Goal: Information Seeking & Learning: Learn about a topic

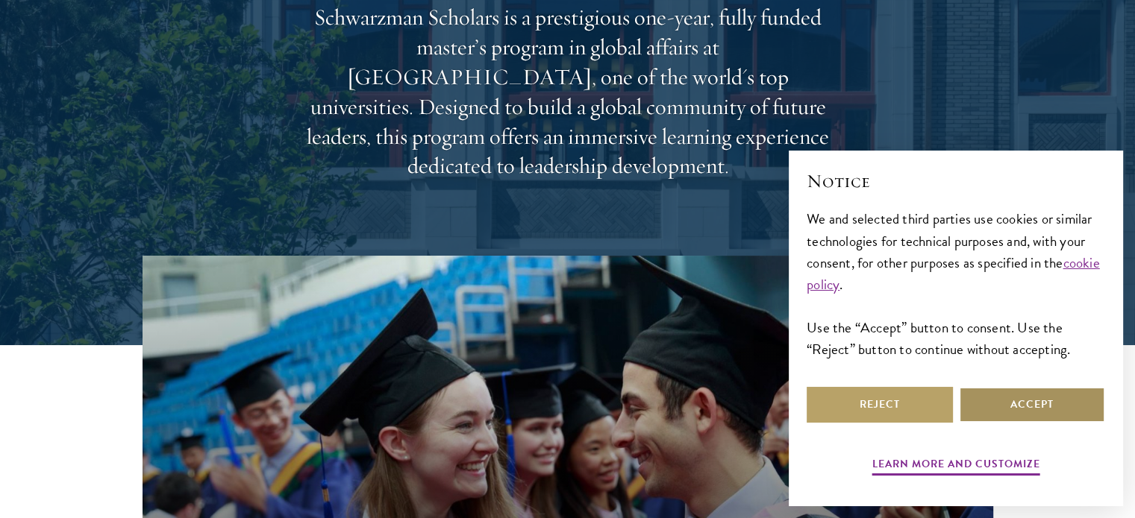
click at [1012, 394] on button "Accept" at bounding box center [1032, 405] width 146 height 36
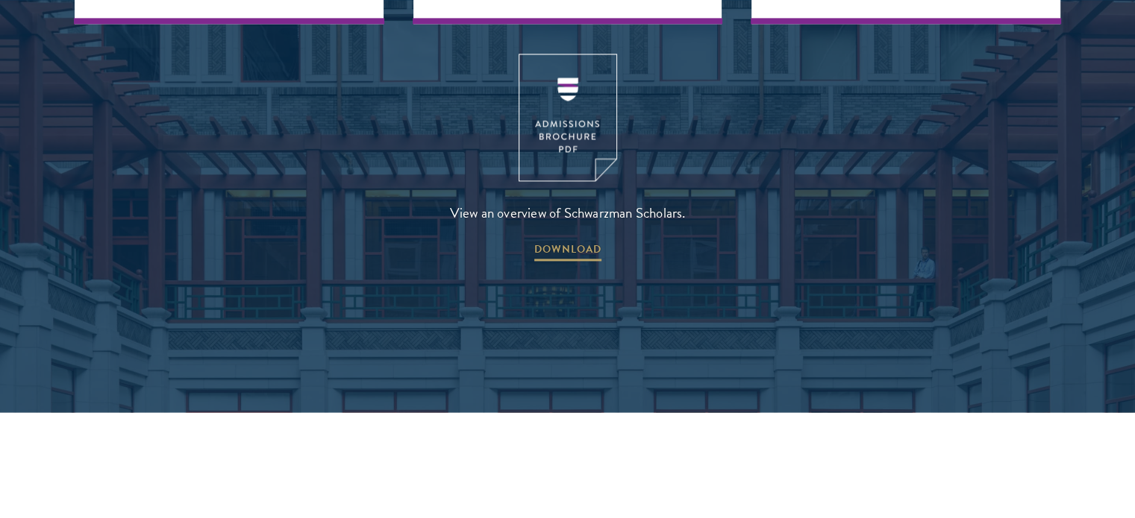
scroll to position [2079, 0]
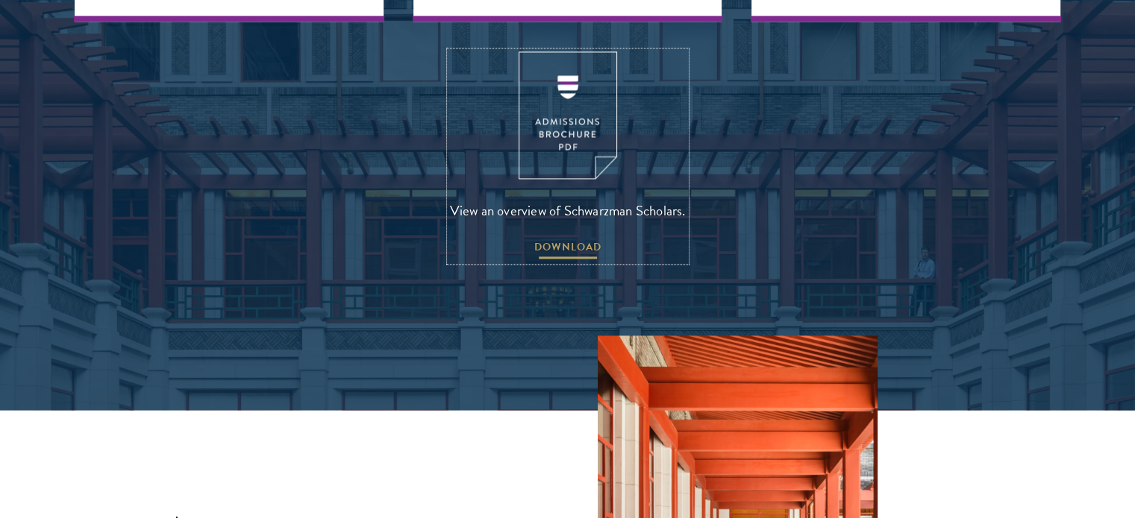
click at [576, 238] on span "DOWNLOAD" at bounding box center [567, 249] width 67 height 23
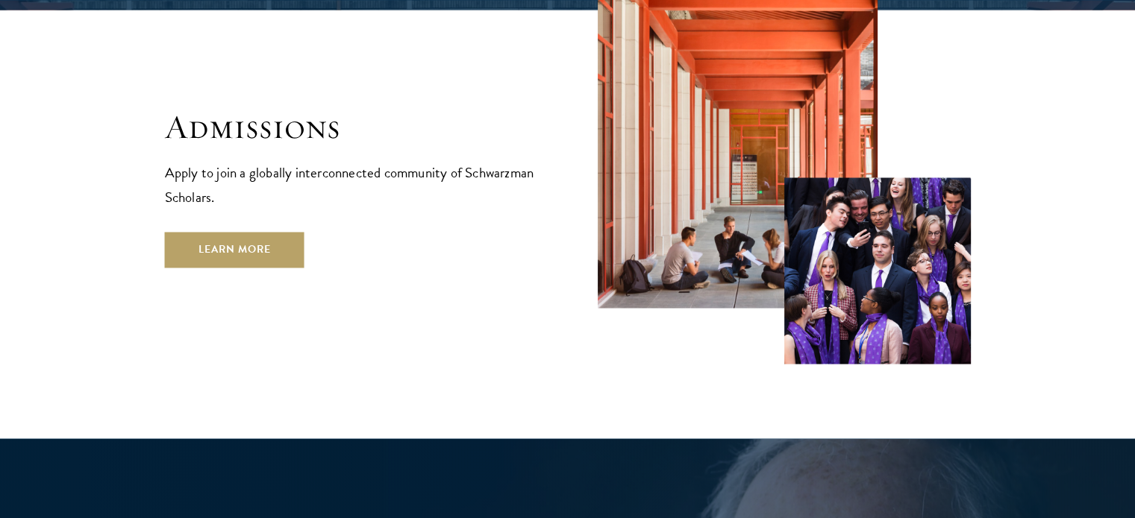
scroll to position [2480, 0]
click at [276, 232] on link "Learn More" at bounding box center [234, 250] width 139 height 36
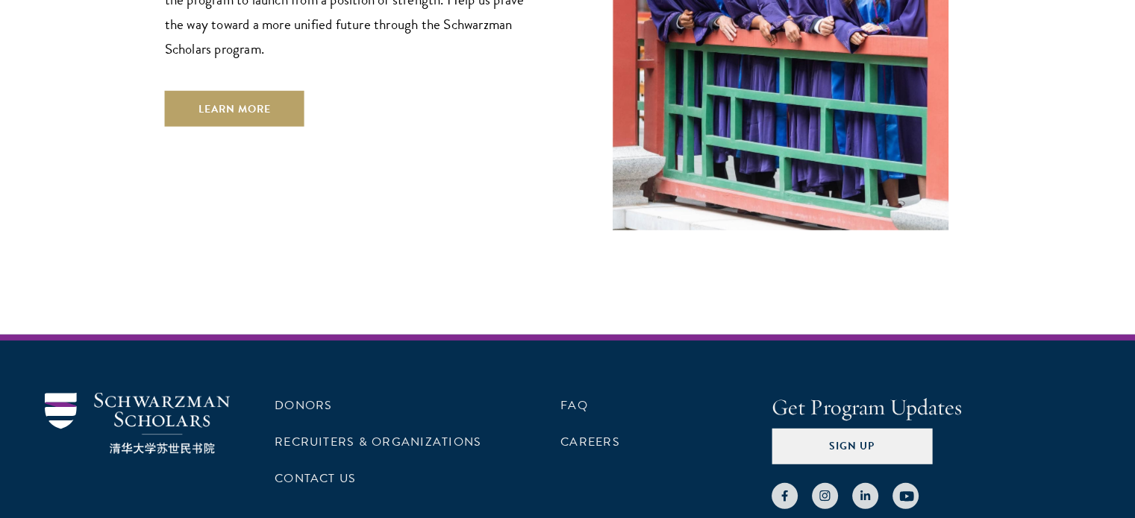
scroll to position [4276, 0]
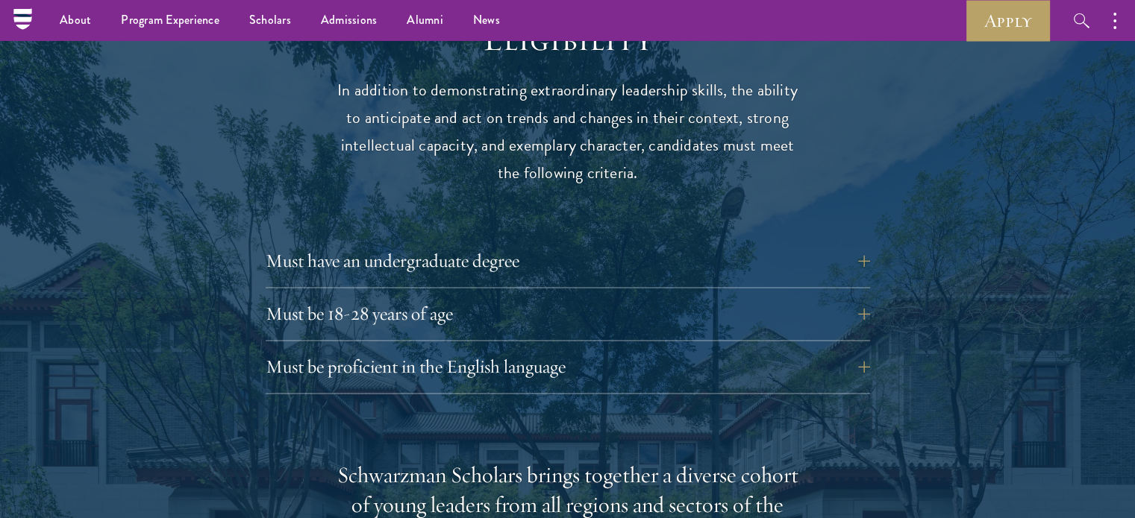
scroll to position [1972, 0]
click at [612, 245] on button "Must have an undergraduate degree" at bounding box center [579, 263] width 604 height 36
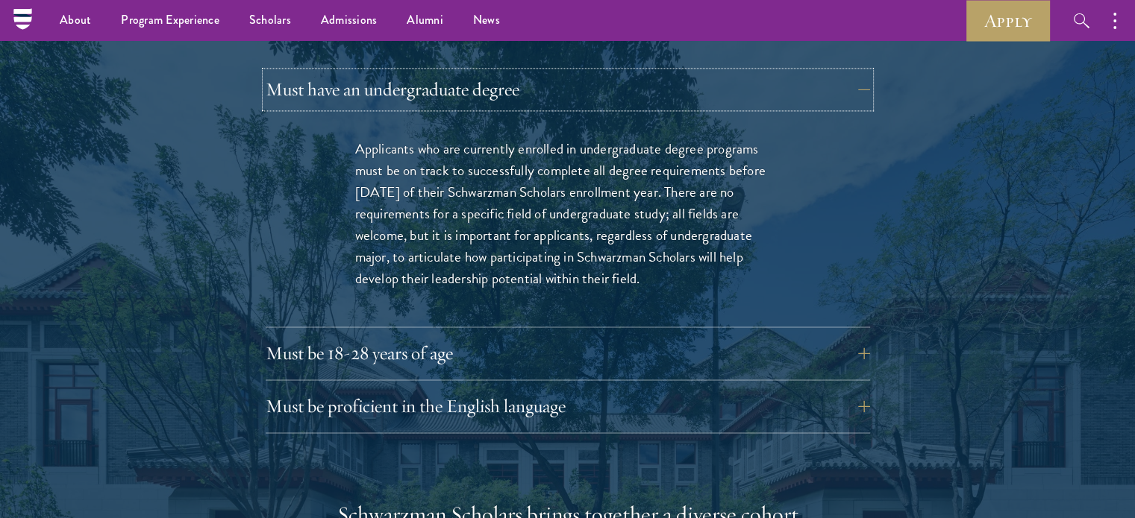
scroll to position [2145, 0]
click at [511, 339] on button "Must be 18-28 years of age" at bounding box center [579, 354] width 604 height 36
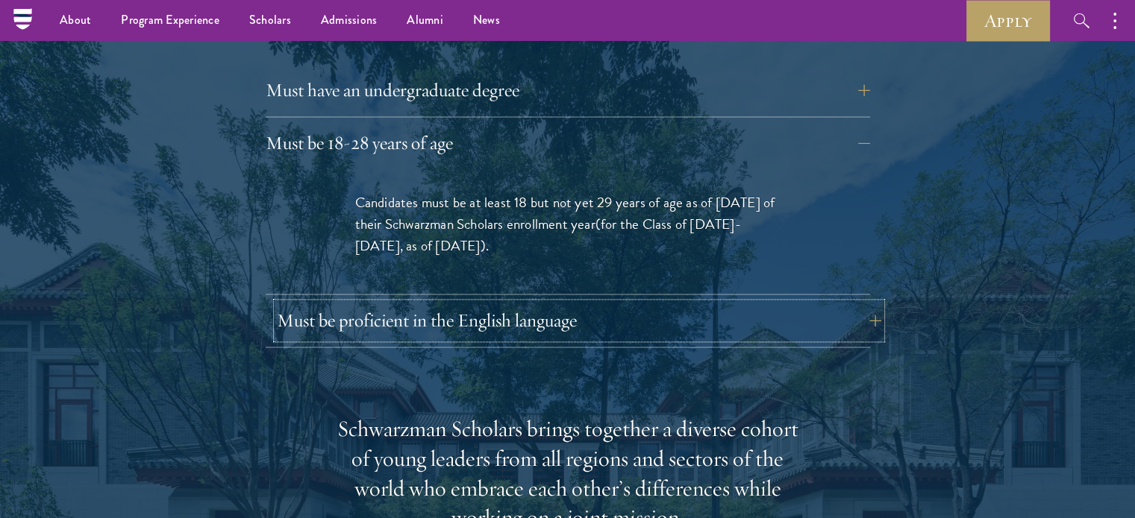
click at [574, 303] on button "Must be proficient in the English language" at bounding box center [579, 321] width 604 height 36
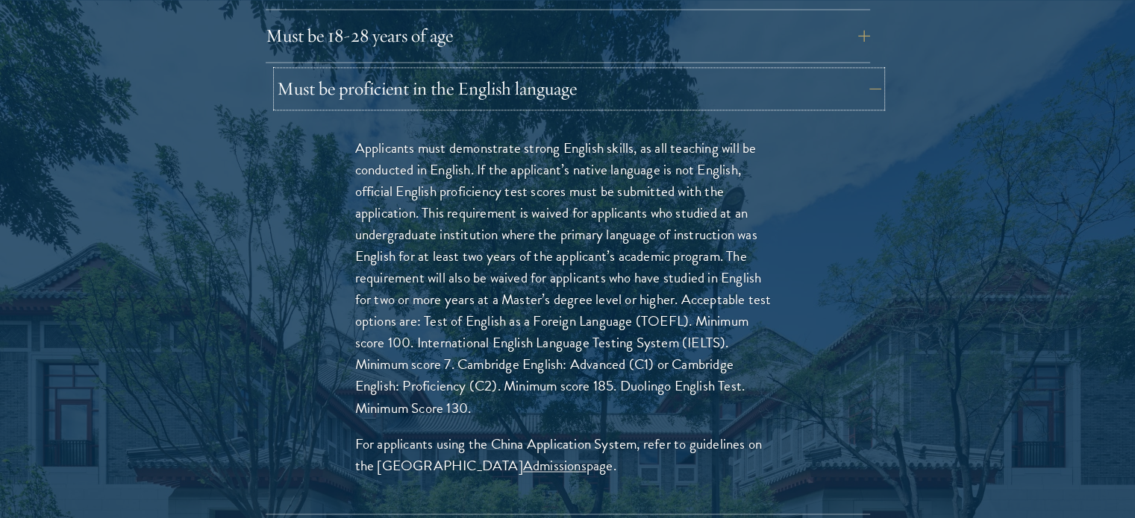
scroll to position [2253, 0]
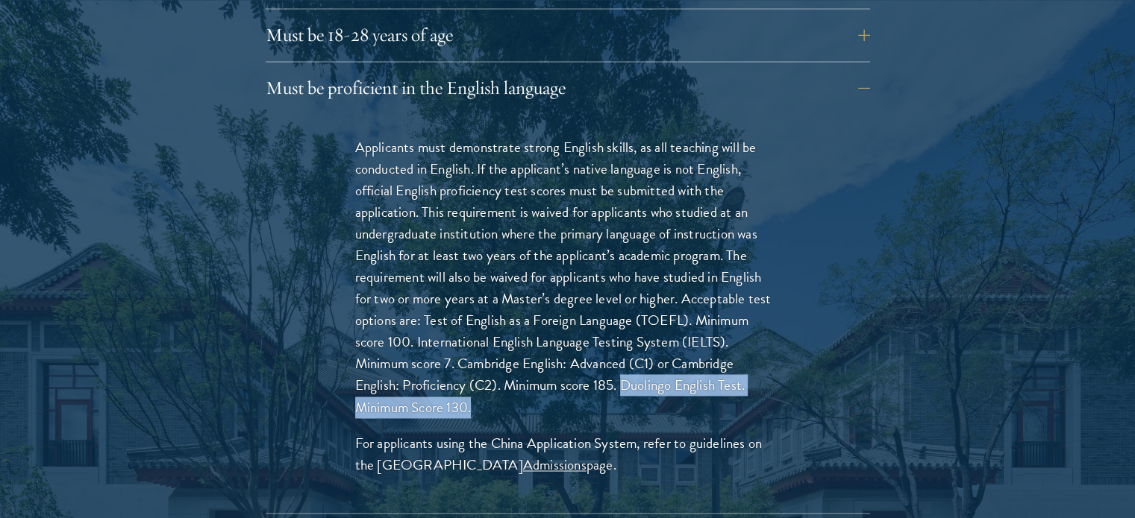
drag, startPoint x: 493, startPoint y: 374, endPoint x: 627, endPoint y: 357, distance: 134.5
click at [627, 357] on p "Applicants must demonstrate strong English skills, as all teaching will be cond…" at bounding box center [567, 278] width 425 height 282
copy p "Duolingo English Test. Minimum Score 130."
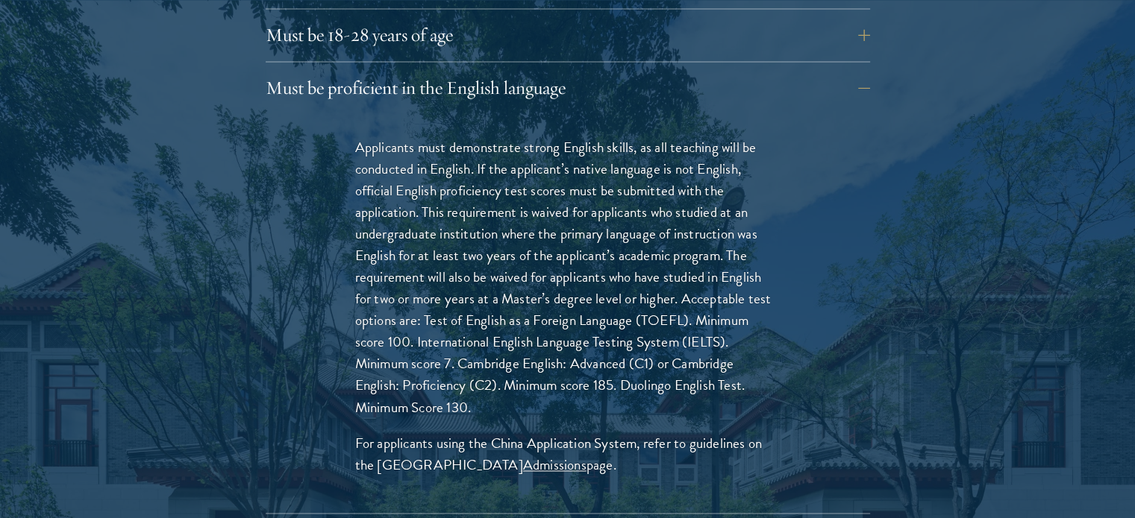
click at [545, 236] on p "Applicants must demonstrate strong English skills, as all teaching will be cond…" at bounding box center [567, 278] width 425 height 282
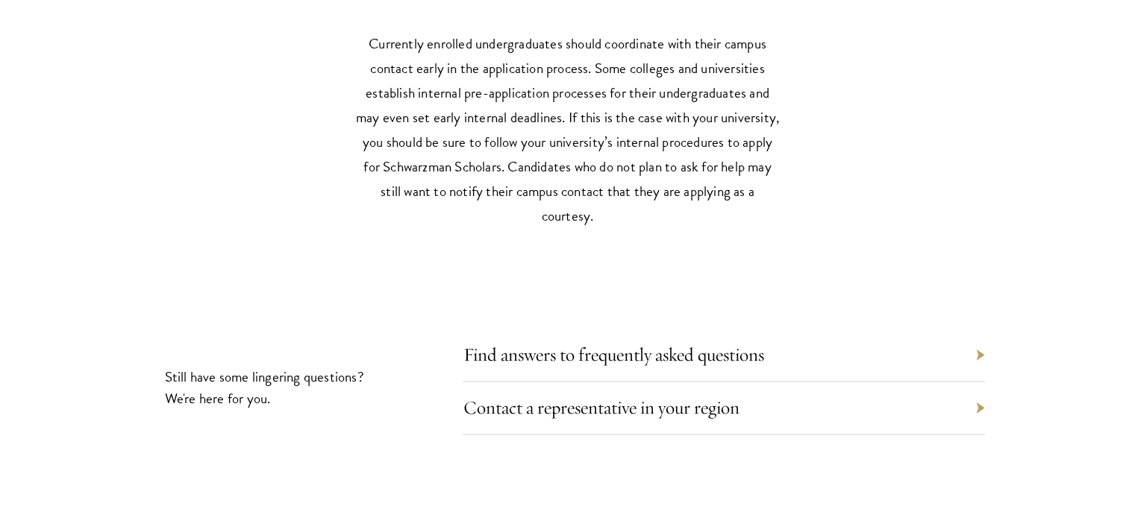
scroll to position [7391, 0]
click at [613, 262] on div "University Contacts At many colleges and universities, fellowship advisors offe…" at bounding box center [567, 180] width 1135 height 685
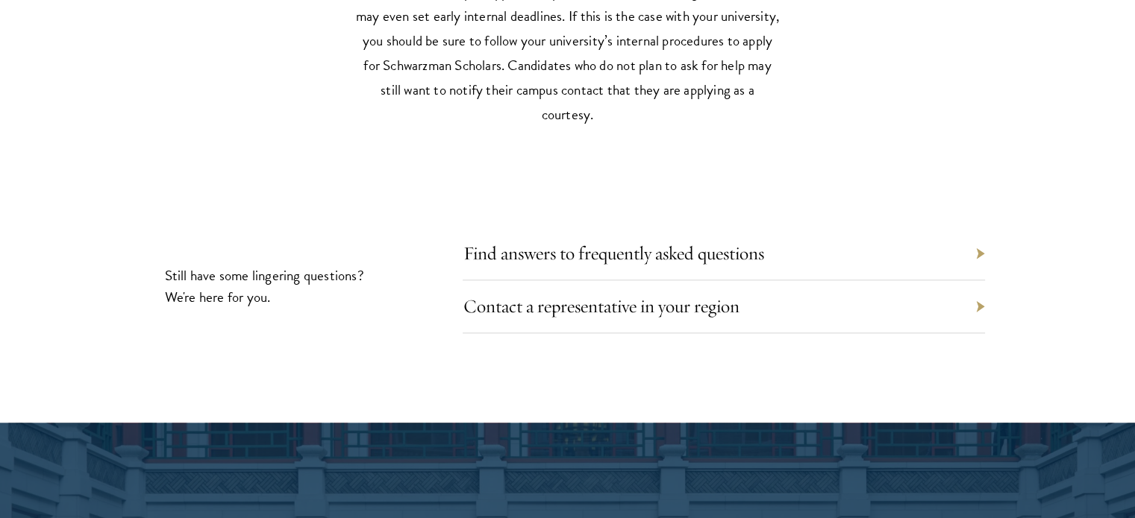
scroll to position [7507, 0]
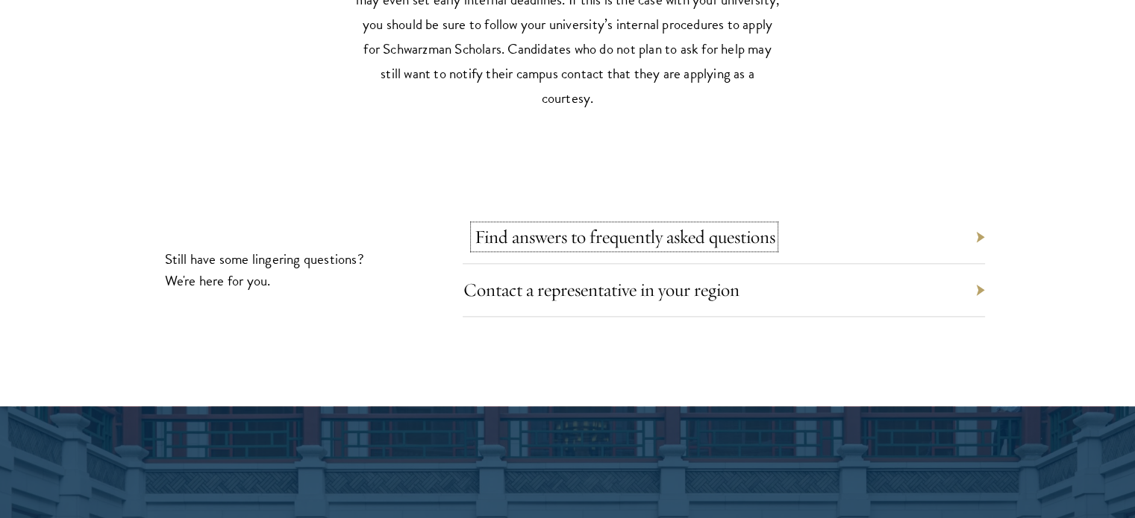
click at [659, 236] on link "Find answers to frequently asked questions" at bounding box center [624, 236] width 301 height 23
